Goal: Task Accomplishment & Management: Manage account settings

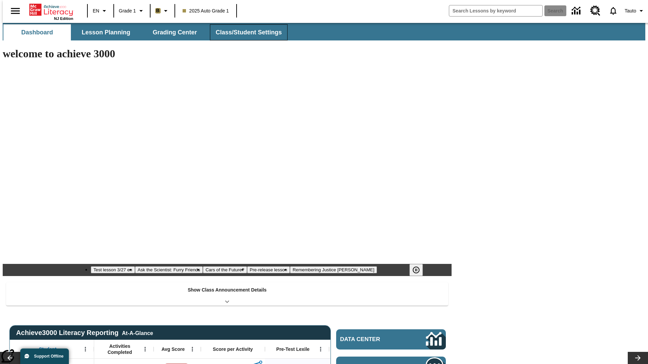
click at [245, 32] on button "Class/Student Settings" at bounding box center [249, 32] width 78 height 16
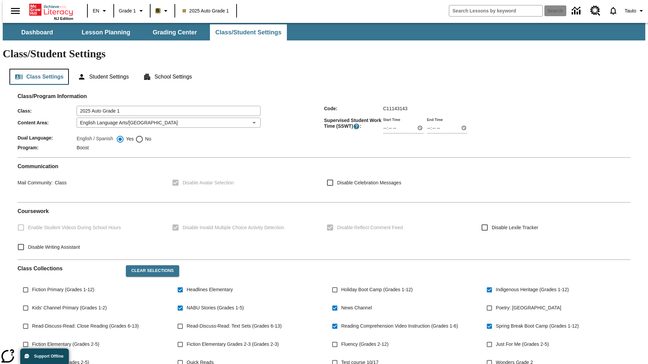
click at [36, 69] on button "Class Settings" at bounding box center [38, 77] width 59 height 16
click at [62, 286] on span "Fiction Primary (Grades 1-12)" at bounding box center [63, 289] width 62 height 7
click at [32, 284] on input "Fiction Primary (Grades 1-12)" at bounding box center [25, 290] width 13 height 13
checkbox input "true"
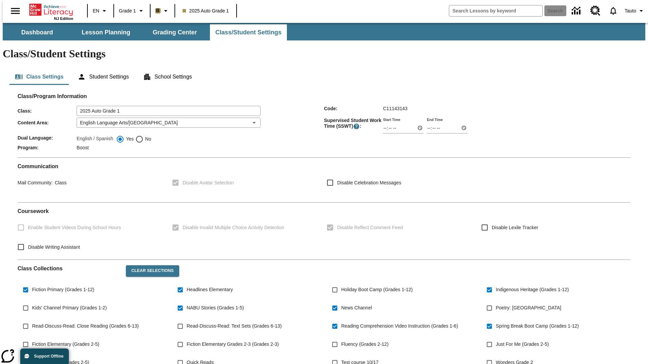
scroll to position [99, 0]
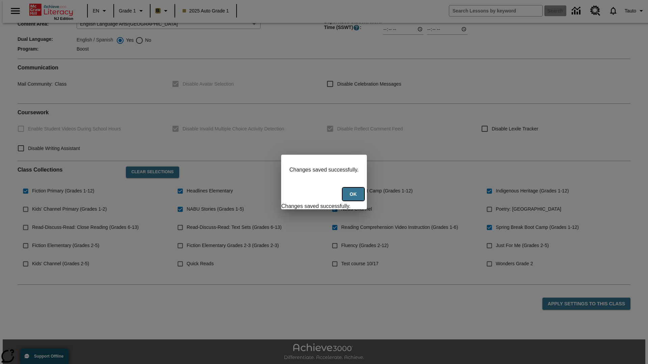
click at [354, 198] on button "Ok" at bounding box center [353, 194] width 22 height 13
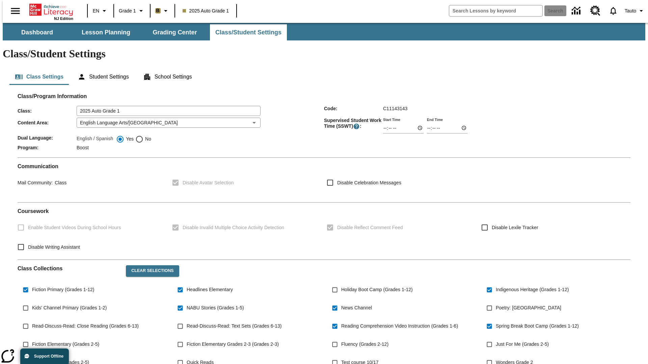
scroll to position [99, 0]
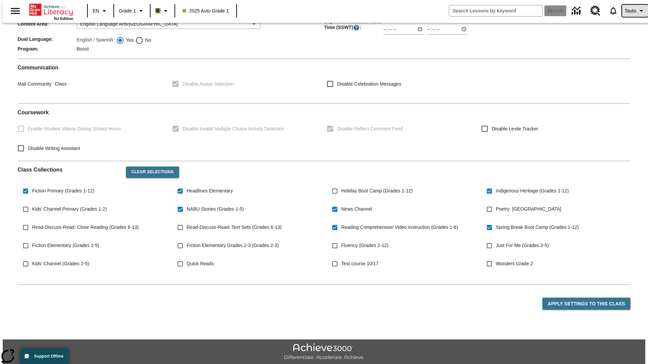
click at [631, 11] on span "Tauto" at bounding box center [630, 10] width 11 height 7
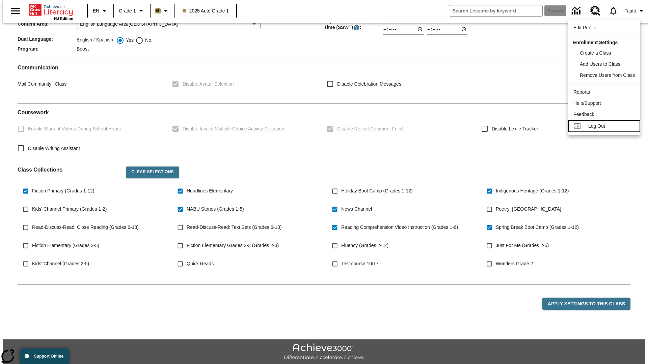
click at [605, 126] on span "Log Out" at bounding box center [596, 126] width 17 height 5
